Goal: Find specific page/section: Find specific page/section

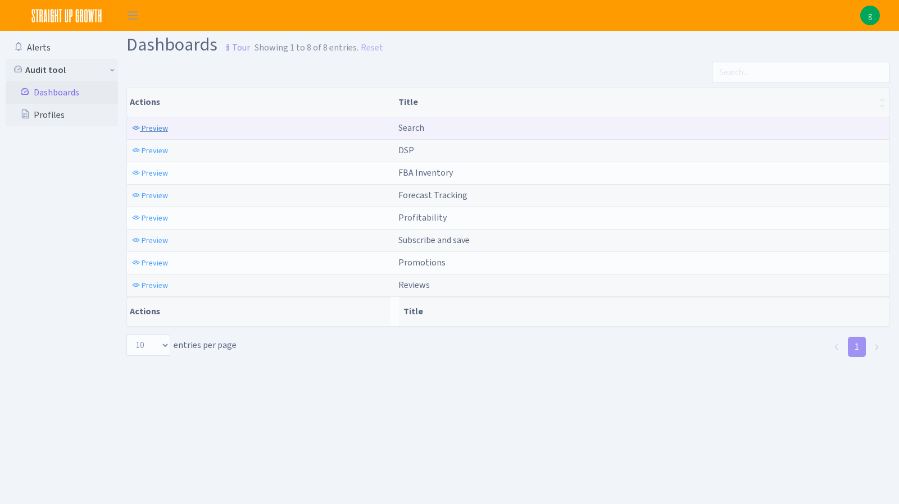
click at [164, 129] on span "Preview" at bounding box center [155, 128] width 26 height 11
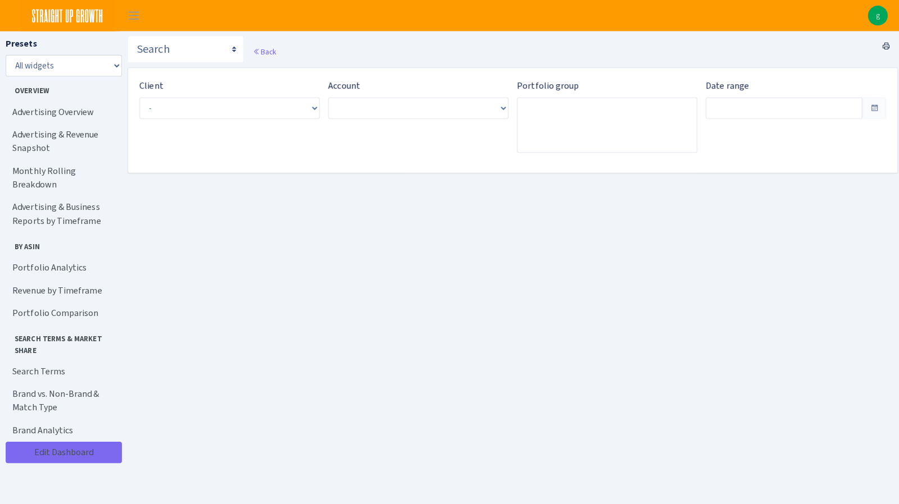
type input "Aug 7, 2025 - Sep 5, 2025"
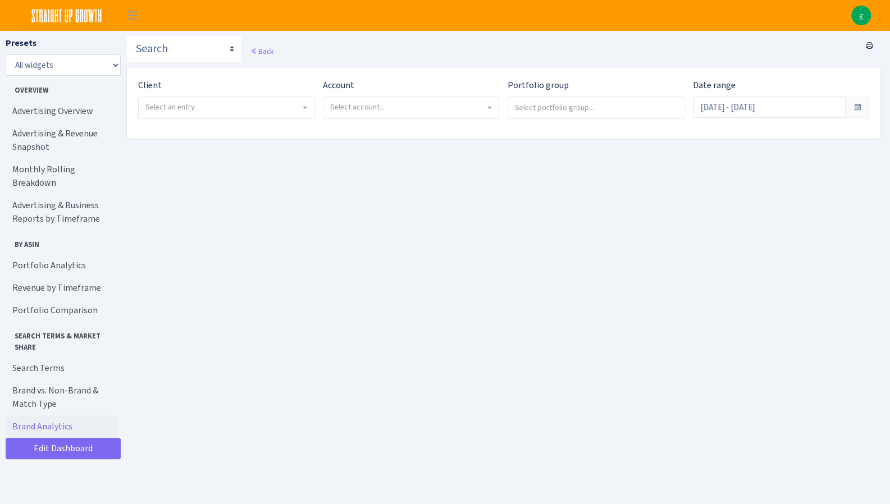
click at [186, 112] on span "Select an entry" at bounding box center [226, 107] width 175 height 21
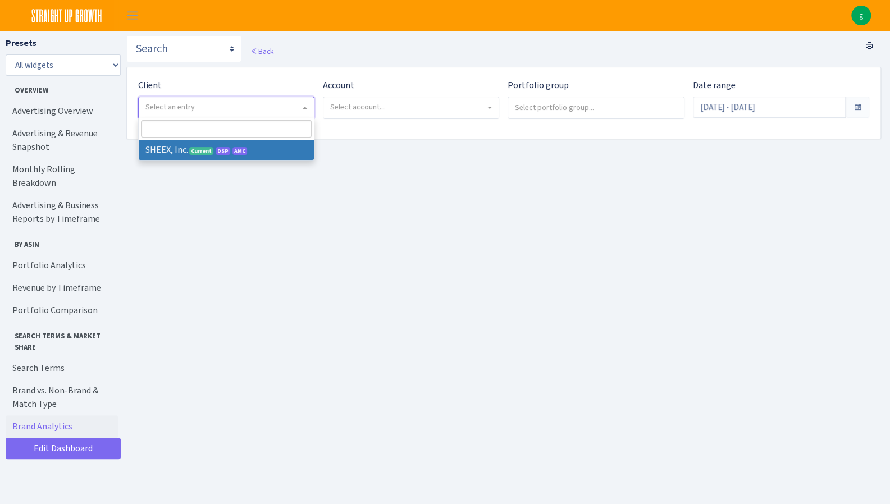
select select "314"
select select
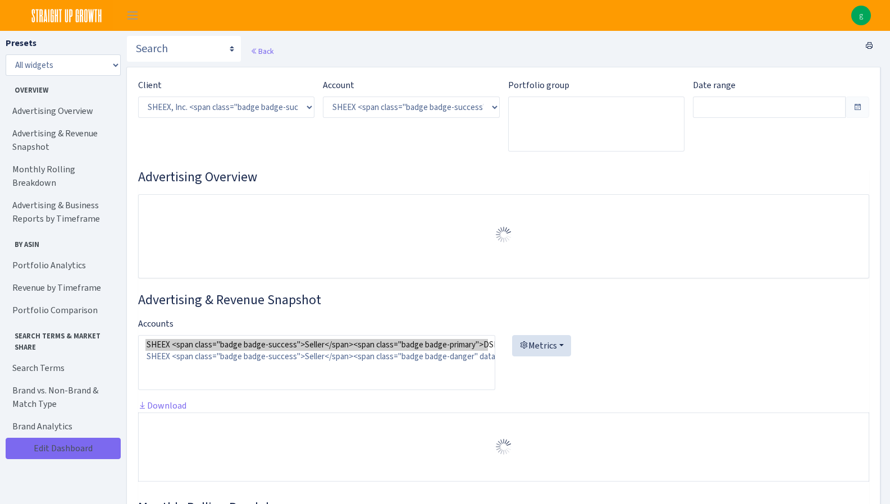
select select "2794563906483217"
type input "Aug 10, 2025 - Sep 8, 2025"
type input "Jul 11, 2025 - Aug 9, 2025"
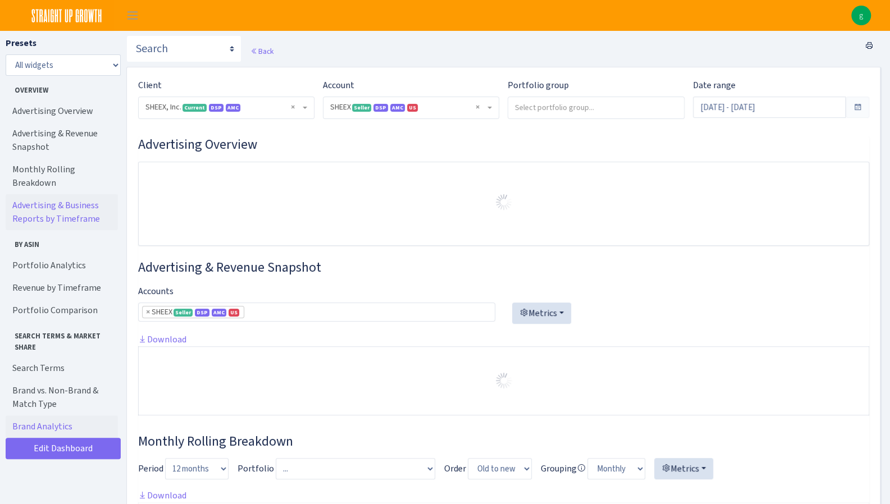
click at [74, 194] on link "Advertising & Business Reports by Timeframe" at bounding box center [62, 212] width 112 height 36
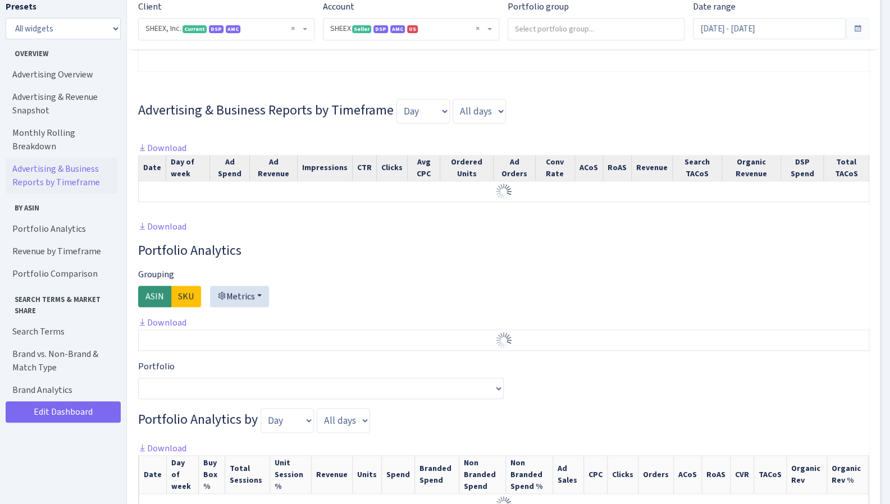
scroll to position [671, 0]
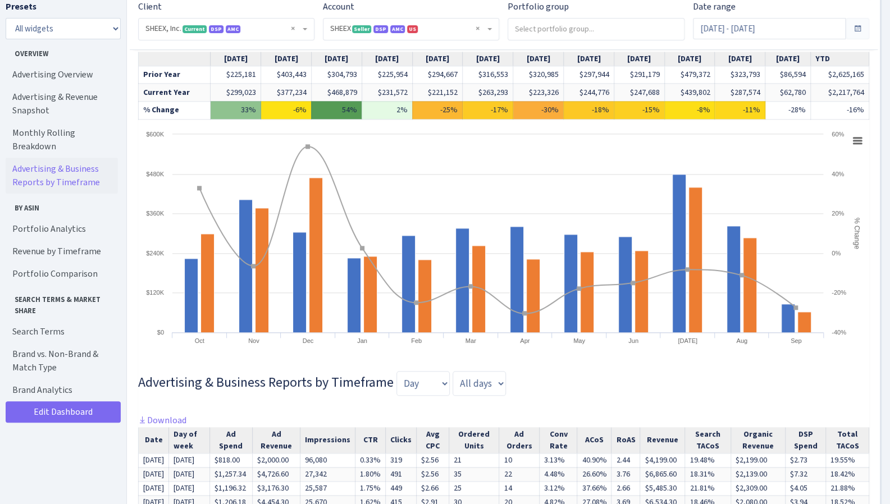
click at [52, 166] on link "Advertising & Business Reports by Timeframe" at bounding box center [62, 176] width 112 height 36
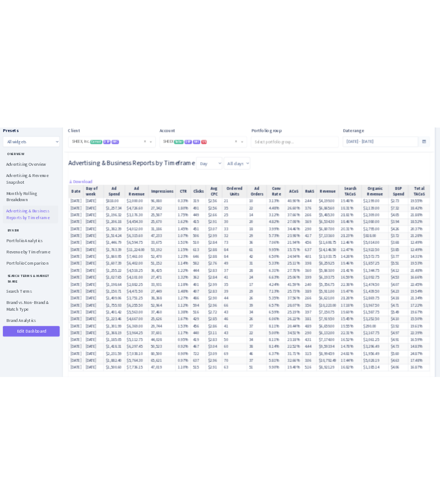
scroll to position [993, 0]
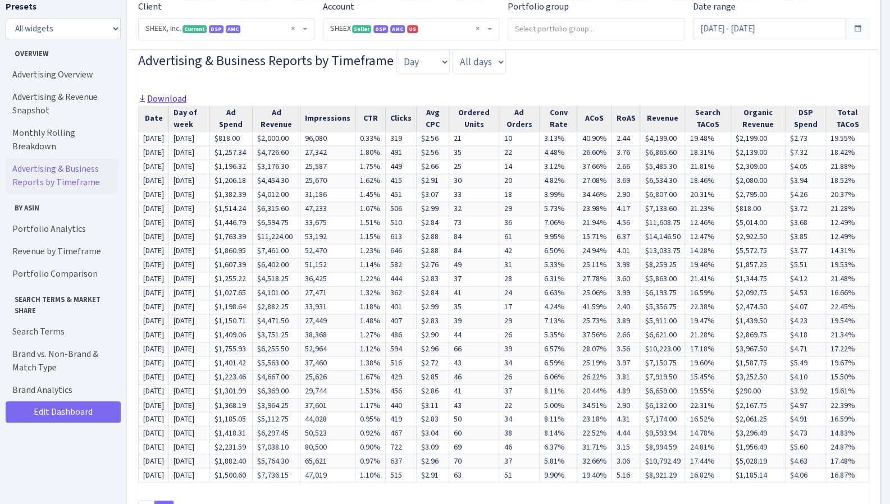
click at [160, 104] on link "Download" at bounding box center [162, 99] width 48 height 12
